Goal: Navigation & Orientation: Find specific page/section

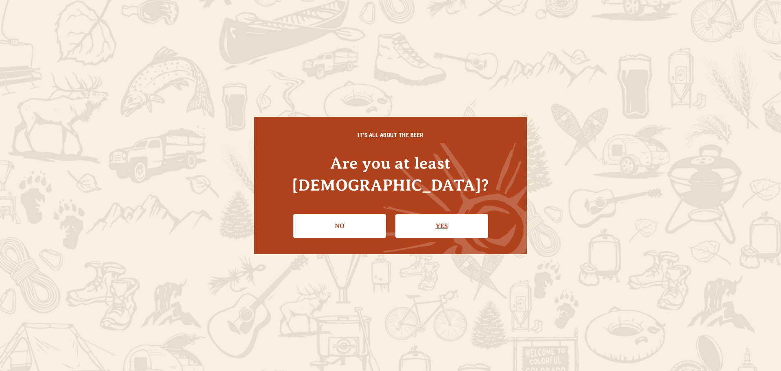
click at [464, 214] on link "Yes" at bounding box center [442, 226] width 93 height 24
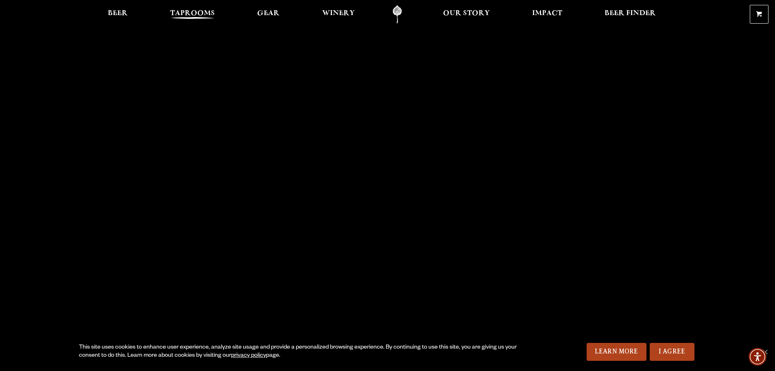
click at [195, 10] on span "Taprooms" at bounding box center [192, 13] width 45 height 7
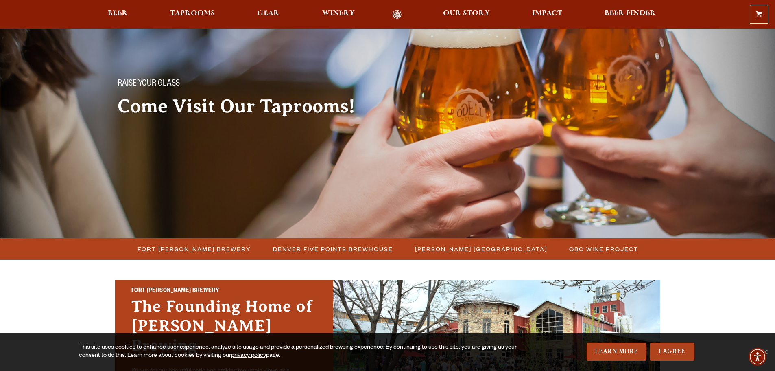
scroll to position [41, 0]
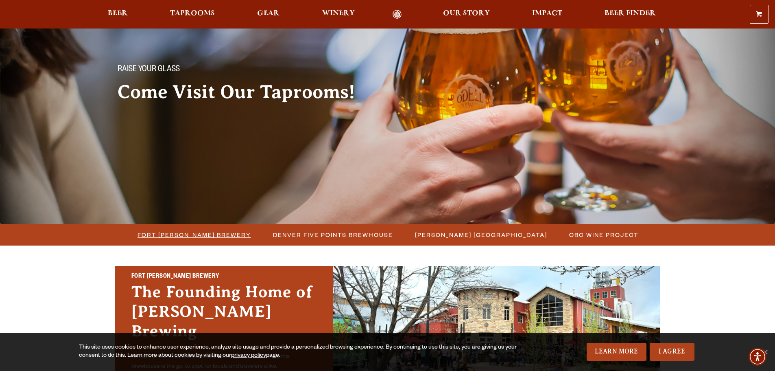
click at [204, 234] on span "Fort [PERSON_NAME] Brewery" at bounding box center [195, 235] width 114 height 12
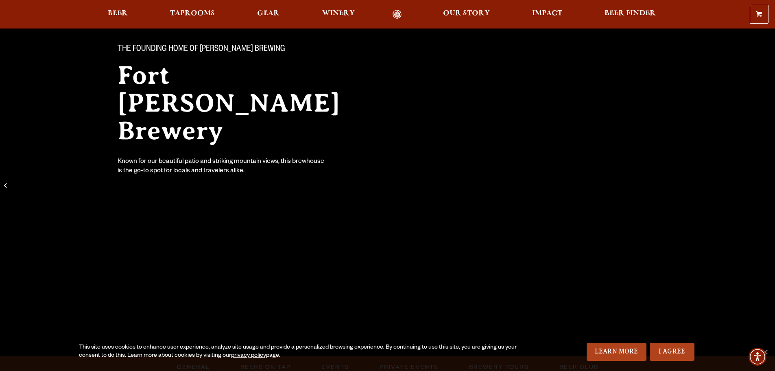
scroll to position [81, 0]
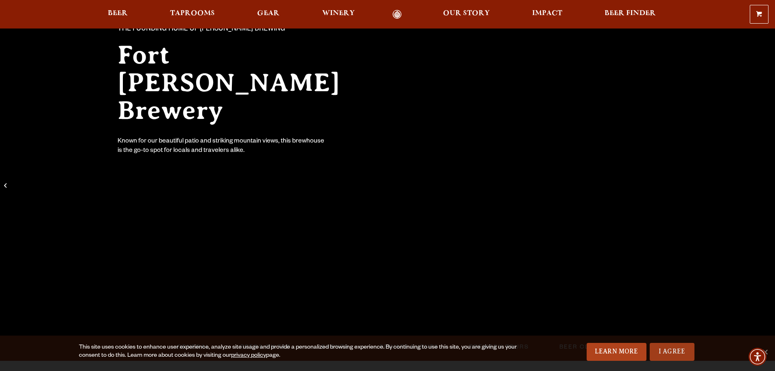
click at [672, 346] on link "I Agree" at bounding box center [672, 352] width 45 height 18
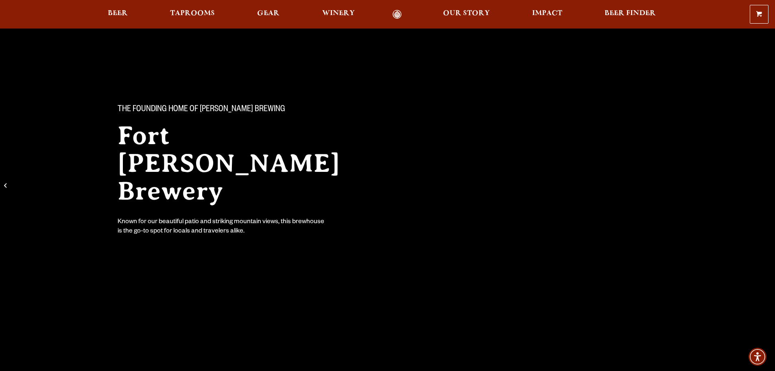
scroll to position [0, 0]
